Goal: Information Seeking & Learning: Understand process/instructions

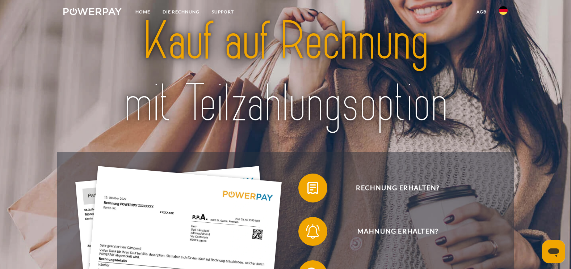
scroll to position [36, 0]
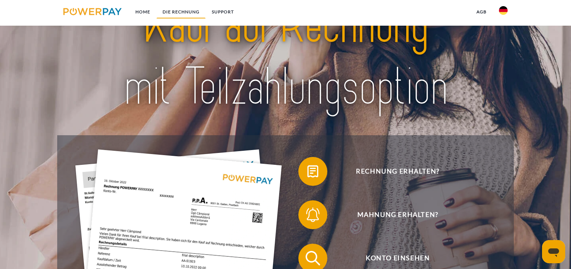
click at [181, 10] on link "DIE RECHNUNG" at bounding box center [180, 11] width 49 height 13
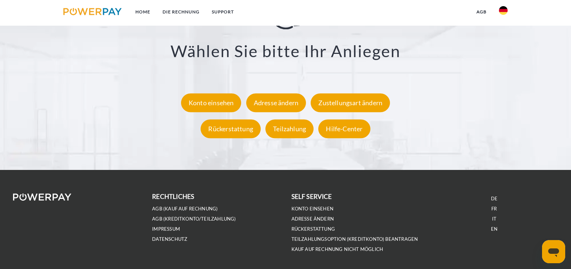
scroll to position [1380, 0]
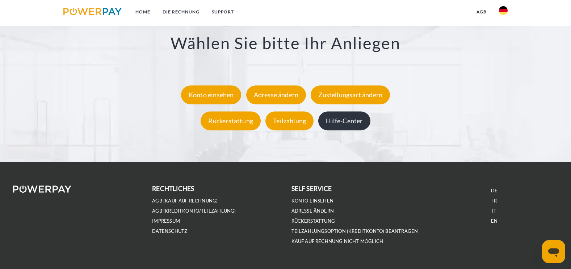
click at [346, 118] on div "Hilfe-Center" at bounding box center [344, 120] width 52 height 19
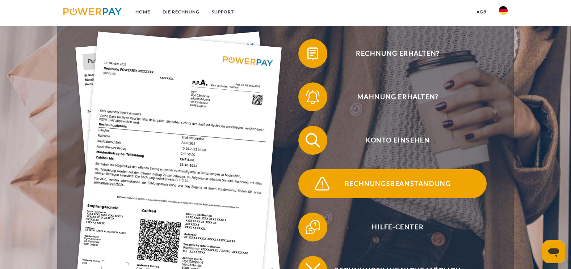
scroll to position [109, 0]
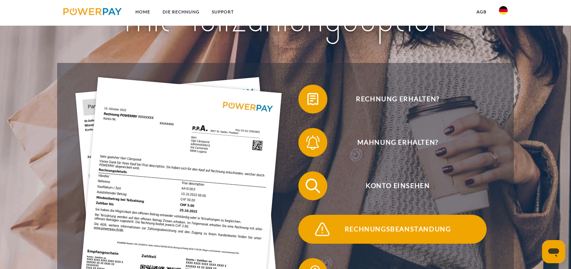
click at [388, 228] on span "Rechnungsbeanstandung" at bounding box center [397, 229] width 177 height 29
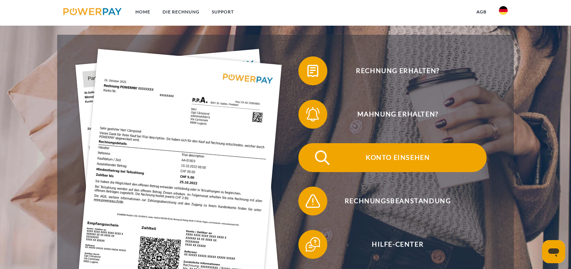
scroll to position [145, 0]
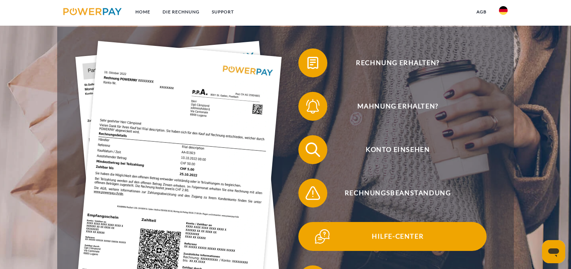
click at [415, 236] on span "Hilfe-Center" at bounding box center [397, 236] width 177 height 29
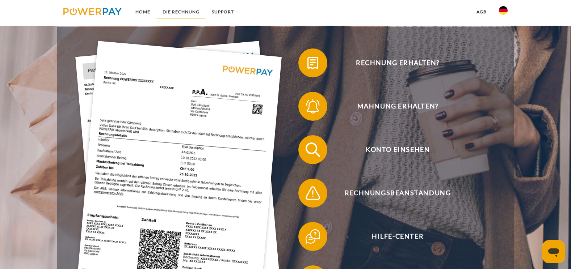
click at [177, 10] on link "DIE RECHNUNG" at bounding box center [180, 11] width 49 height 13
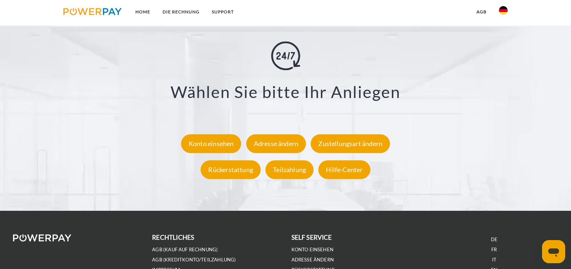
scroll to position [1344, 0]
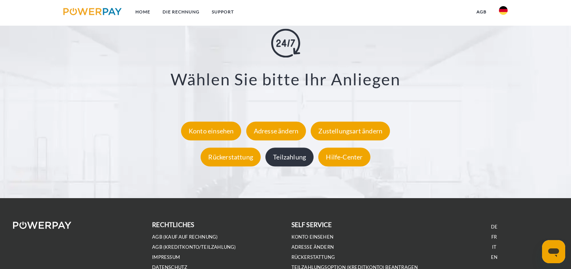
click at [297, 158] on div "Teilzahlung" at bounding box center [289, 157] width 48 height 19
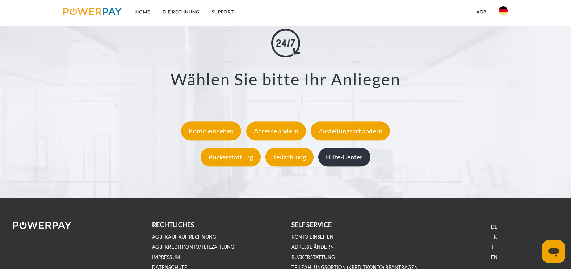
click at [334, 155] on div "Hilfe-Center" at bounding box center [344, 157] width 52 height 19
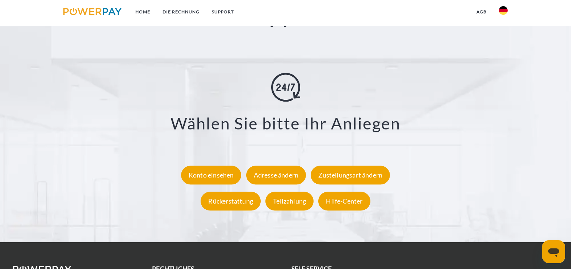
scroll to position [1290, 0]
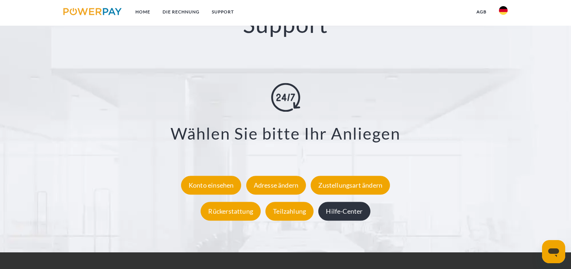
click at [355, 214] on div "Hilfe-Center" at bounding box center [344, 211] width 52 height 19
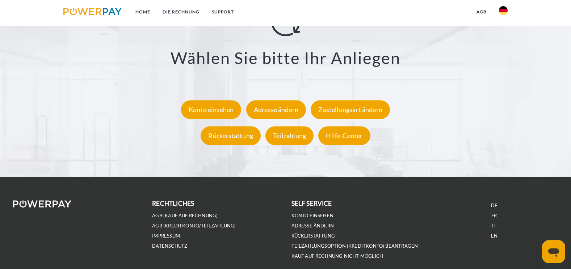
scroll to position [1398, 0]
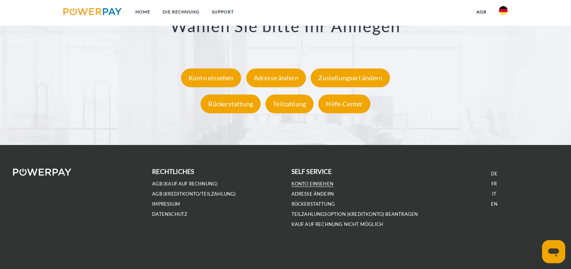
click at [312, 183] on link "Konto einsehen" at bounding box center [312, 184] width 42 height 6
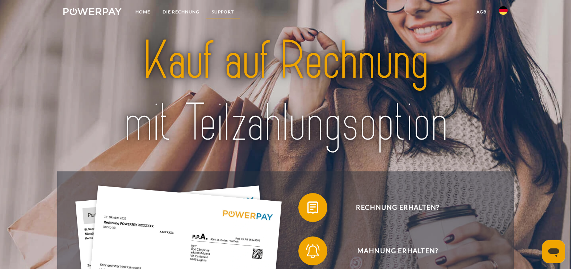
click at [223, 10] on link "SUPPORT" at bounding box center [223, 11] width 34 height 13
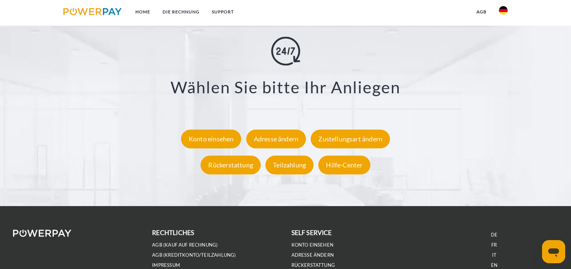
scroll to position [1337, 0]
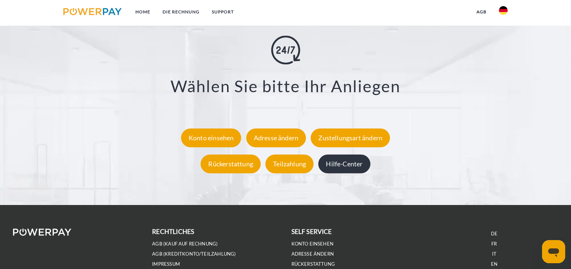
click at [347, 167] on div "Hilfe-Center" at bounding box center [344, 163] width 52 height 19
